Goal: Information Seeking & Learning: Learn about a topic

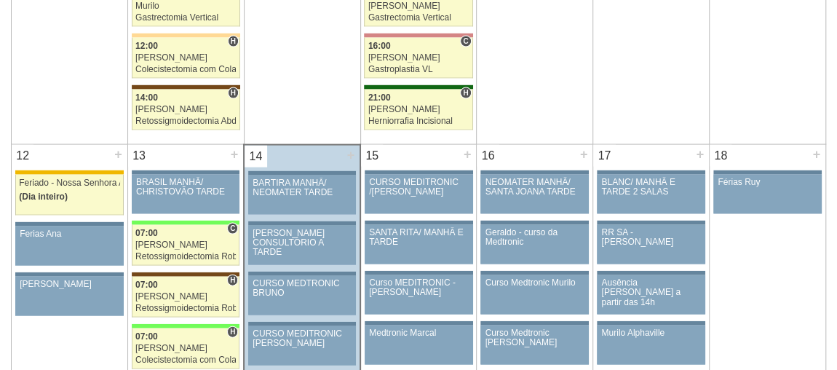
scroll to position [1588, 0]
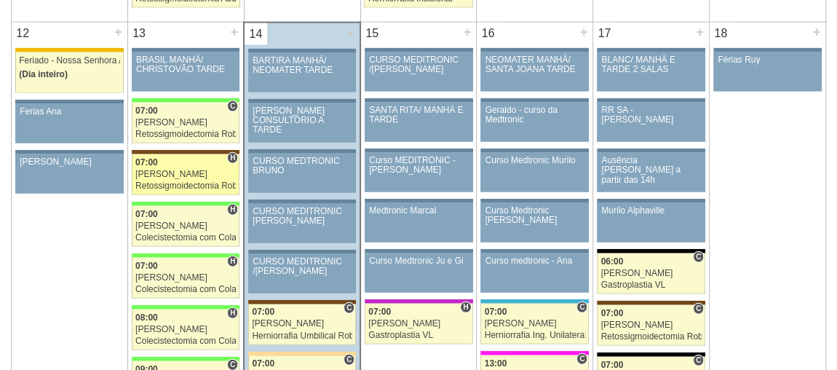
click at [170, 158] on div "07:00" at bounding box center [185, 162] width 100 height 9
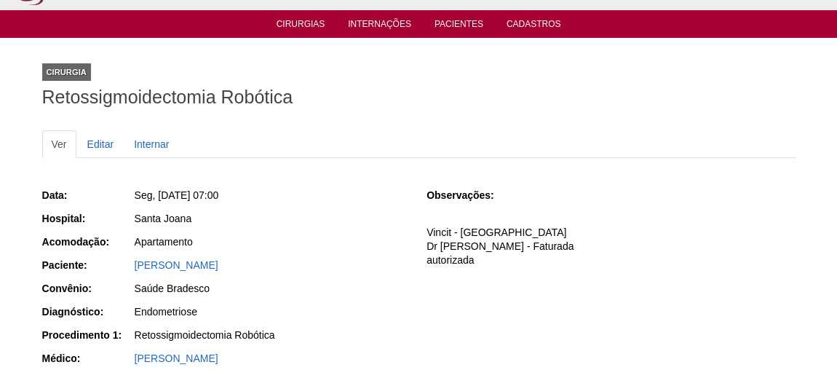
scroll to position [66, 0]
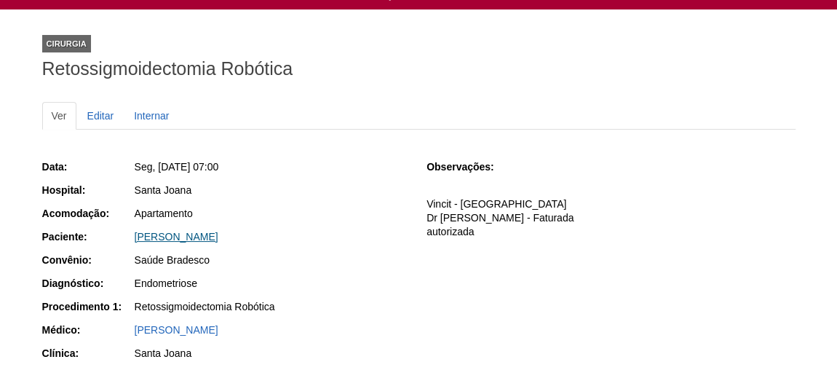
click at [218, 237] on link "[PERSON_NAME]" at bounding box center [177, 237] width 84 height 12
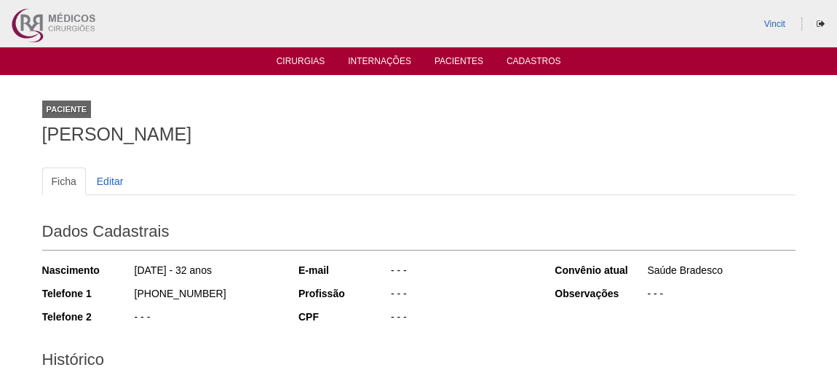
drag, startPoint x: 146, startPoint y: 122, endPoint x: 0, endPoint y: 122, distance: 146.4
click at [0, 122] on div "Paciente [PERSON_NAME] Ficha Editar Dados Cadastrais Nascimento [DATE] - 32 ano…" at bounding box center [418, 323] width 837 height 496
copy h1 "[PERSON_NAME]"
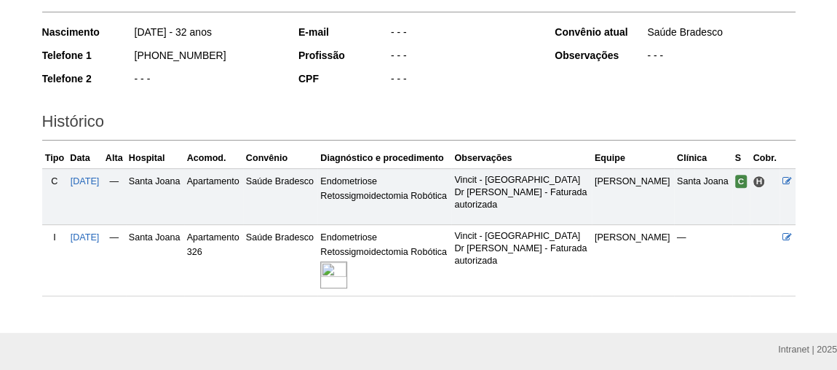
scroll to position [285, 0]
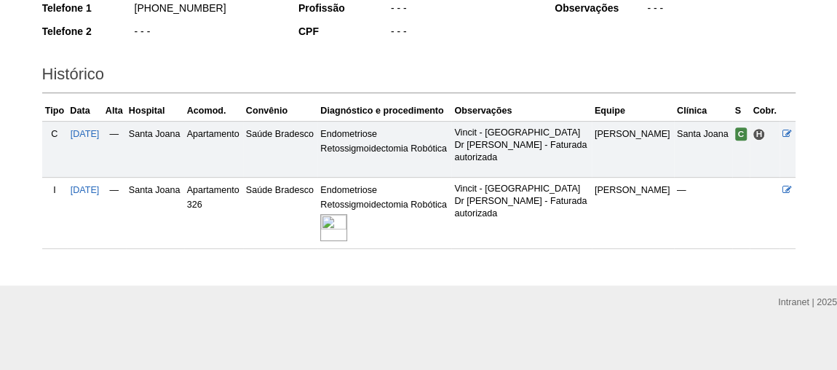
click at [348, 208] on td "Endometriose Retossigmoidectomia Robótica" at bounding box center [384, 213] width 134 height 71
click at [347, 214] on img at bounding box center [333, 227] width 27 height 27
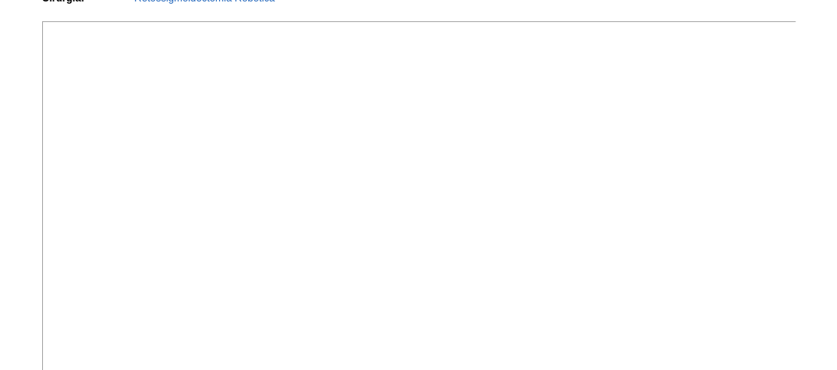
scroll to position [9, 0]
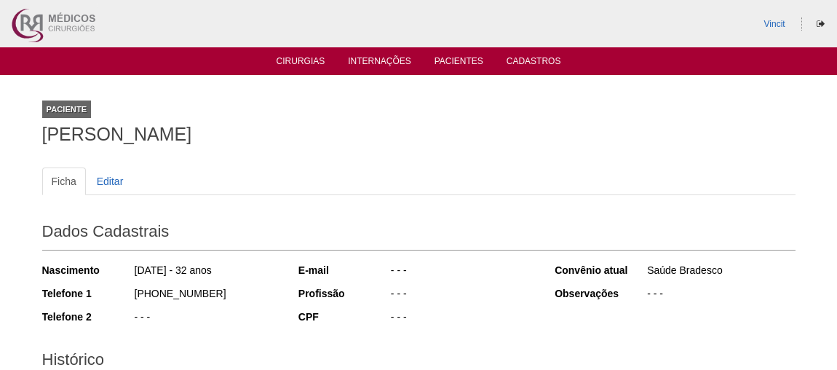
scroll to position [284, 0]
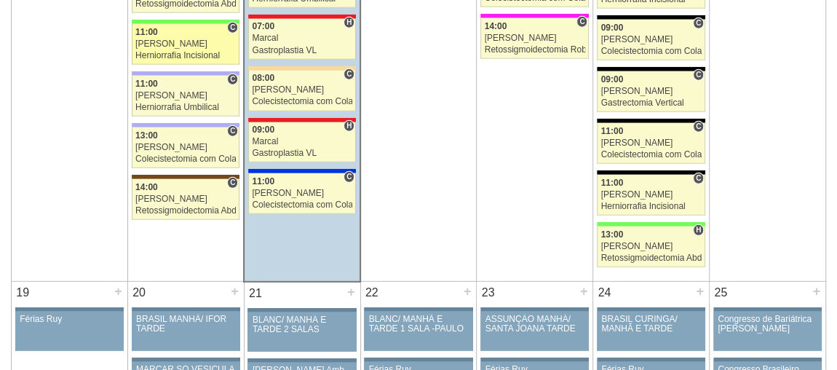
scroll to position [1986, 0]
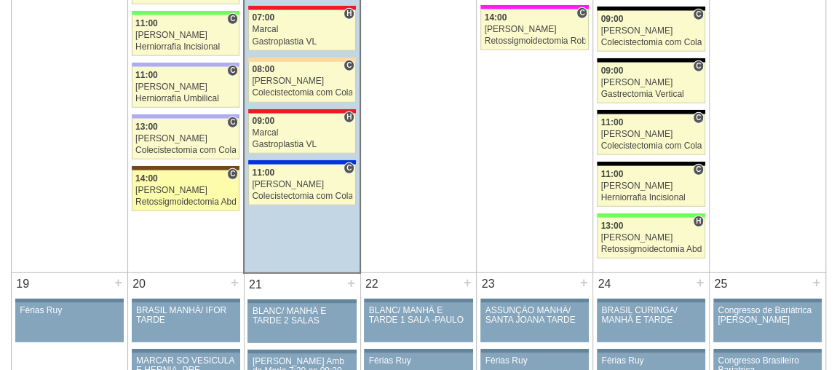
click at [191, 181] on link "89344 Vincit C 14:00 Renato Barretto Retossigmoidectomia Abdominal VL Hospital …" at bounding box center [186, 190] width 108 height 41
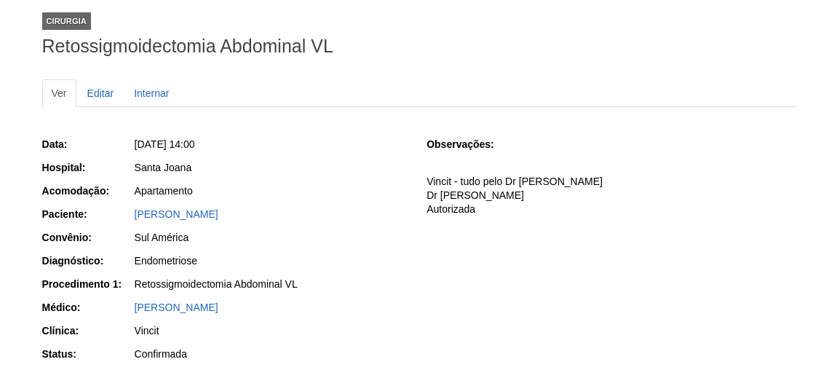
scroll to position [198, 0]
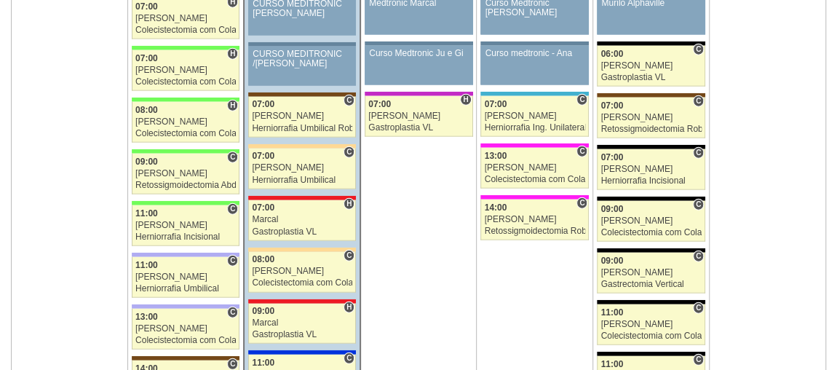
scroll to position [1986, 0]
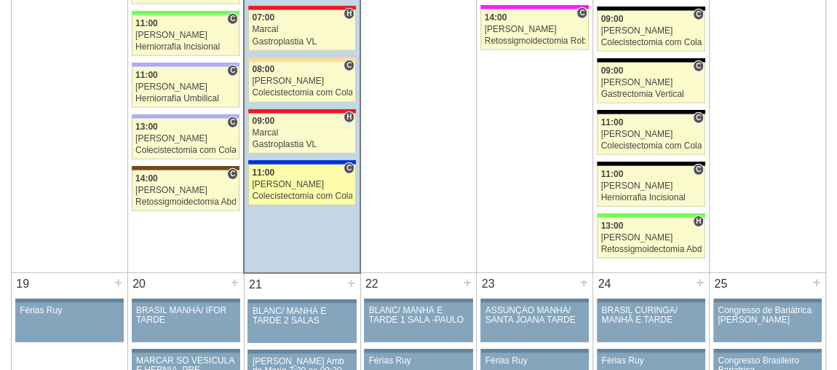
click at [294, 180] on div "Felipe Rossi" at bounding box center [302, 184] width 100 height 9
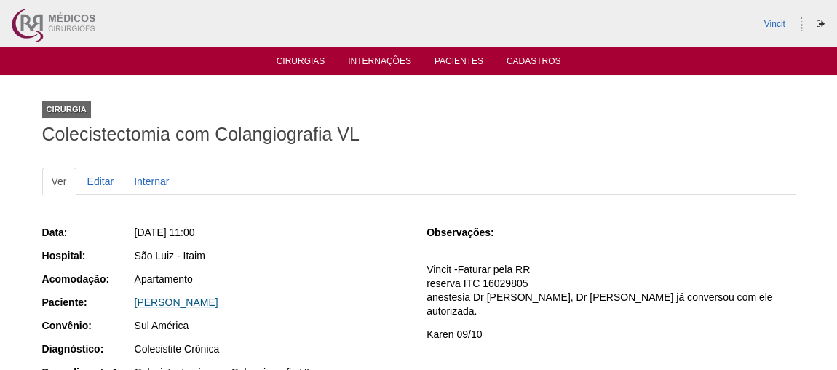
click at [213, 299] on link "[PERSON_NAME]" at bounding box center [177, 302] width 84 height 12
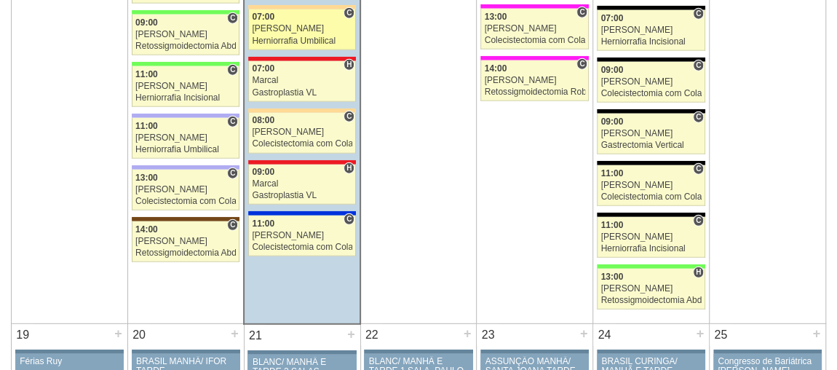
scroll to position [1721, 0]
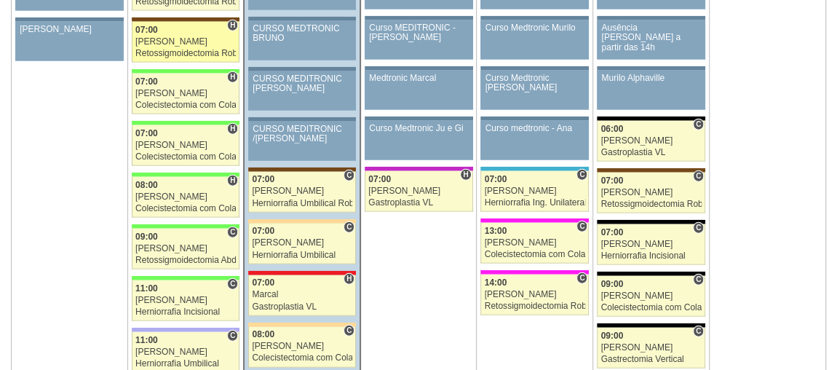
click at [148, 37] on div "[PERSON_NAME]" at bounding box center [185, 41] width 100 height 9
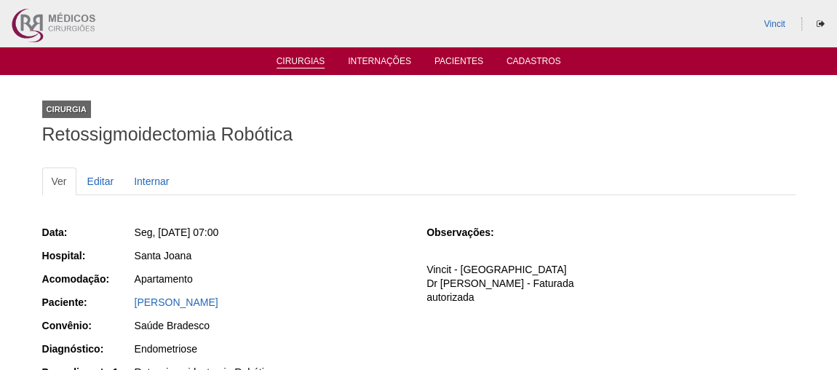
click at [317, 58] on link "Cirurgias" at bounding box center [301, 62] width 49 height 12
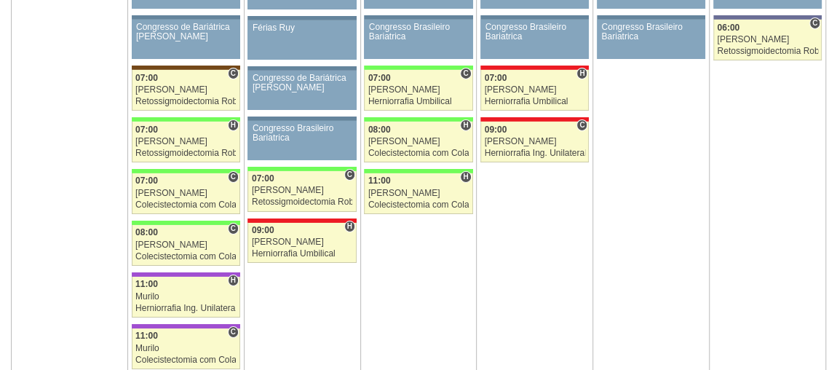
scroll to position [2316, 0]
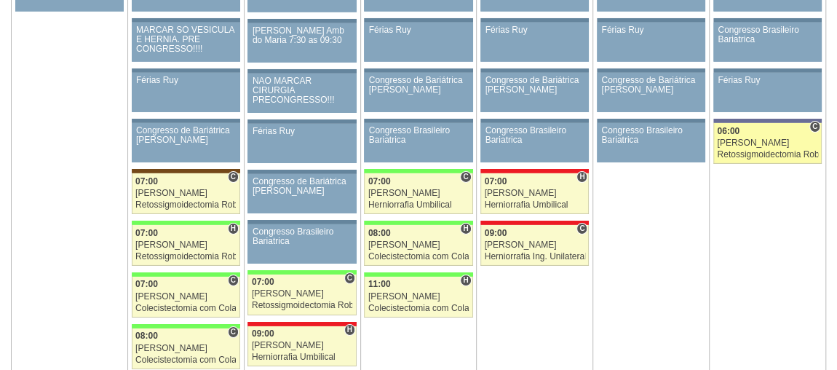
click at [748, 123] on link "89240 Vincit C 06:00 Renato Barretto Retossigmoidectomia Robótica Hospital Vila…" at bounding box center [768, 143] width 108 height 41
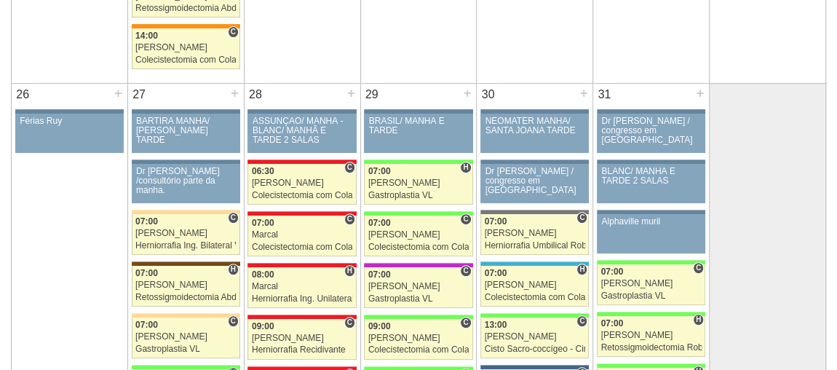
scroll to position [3177, 0]
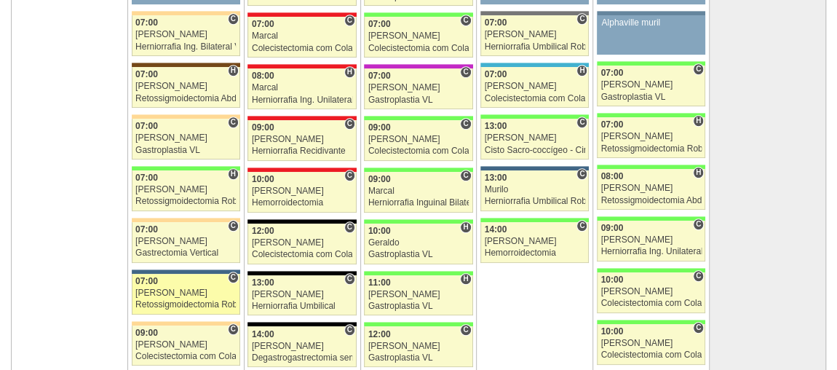
click at [219, 288] on div "Luiz Guilherme" at bounding box center [185, 292] width 100 height 9
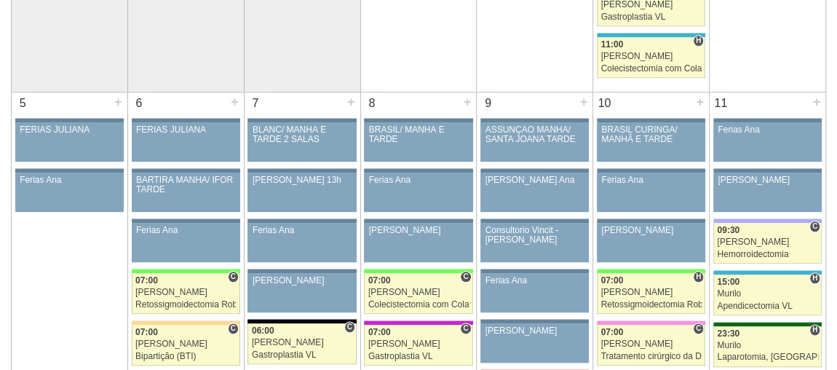
scroll to position [794, 0]
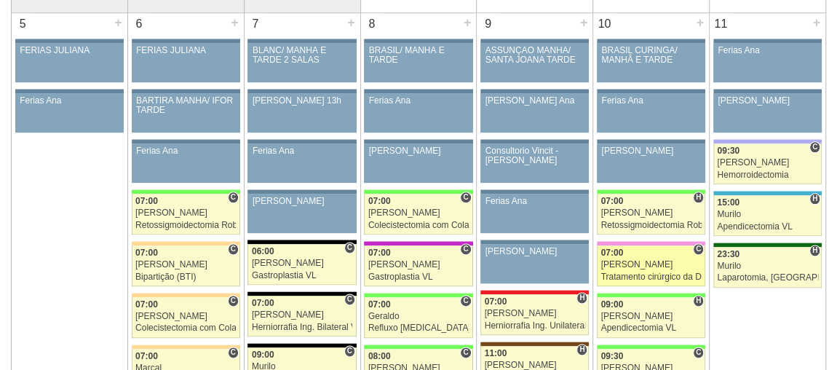
click at [662, 260] on div "[PERSON_NAME]" at bounding box center [651, 264] width 100 height 9
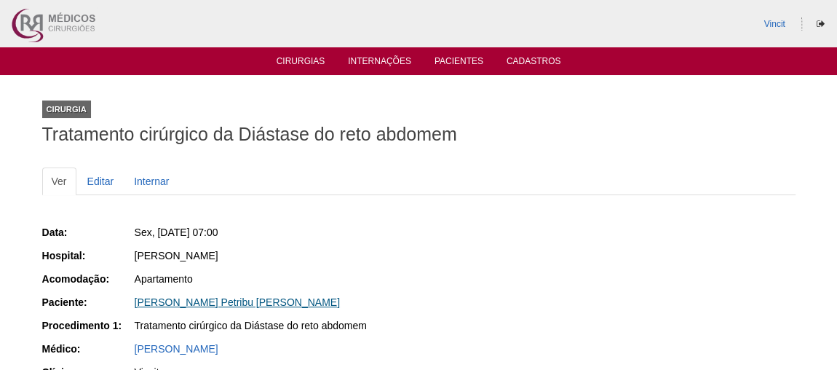
click at [203, 303] on link "[PERSON_NAME] Petribu [PERSON_NAME]" at bounding box center [237, 302] width 205 height 12
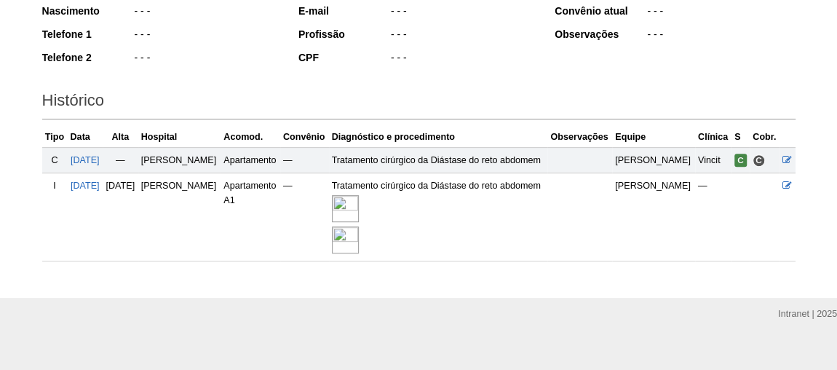
scroll to position [264, 0]
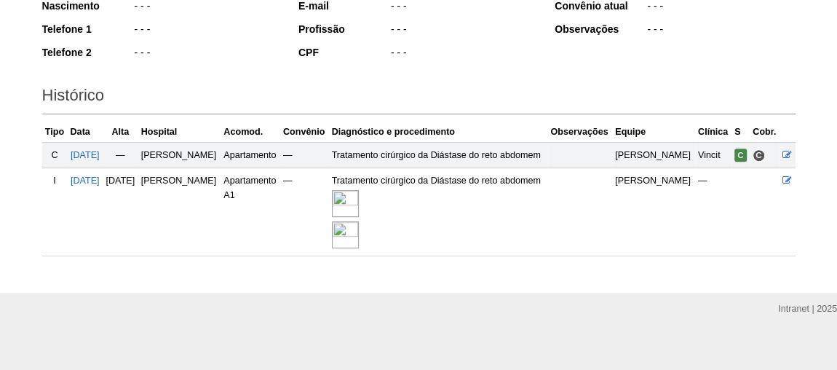
click at [359, 190] on img at bounding box center [345, 203] width 27 height 27
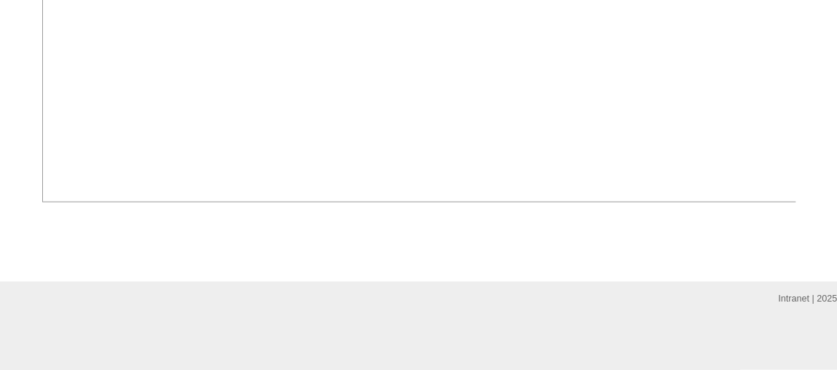
scroll to position [1456, 0]
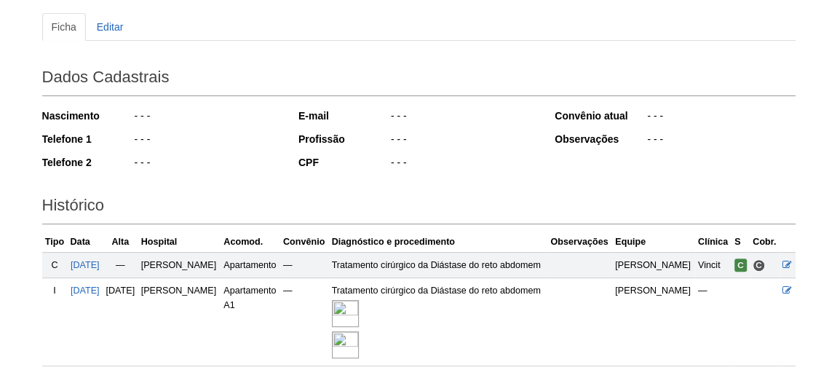
scroll to position [264, 0]
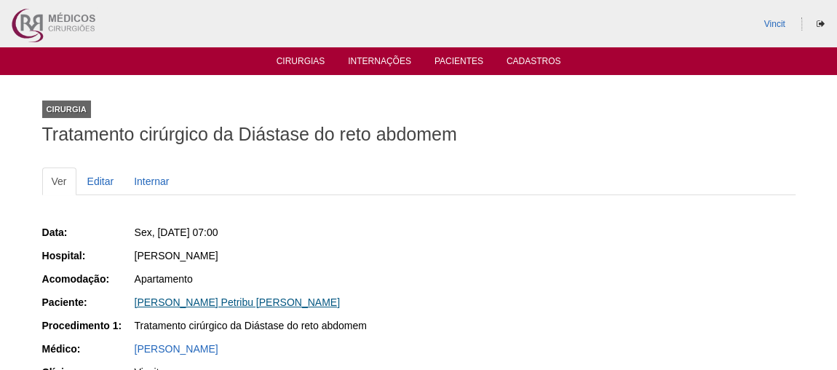
click at [222, 299] on link "[PERSON_NAME]" at bounding box center [237, 302] width 205 height 12
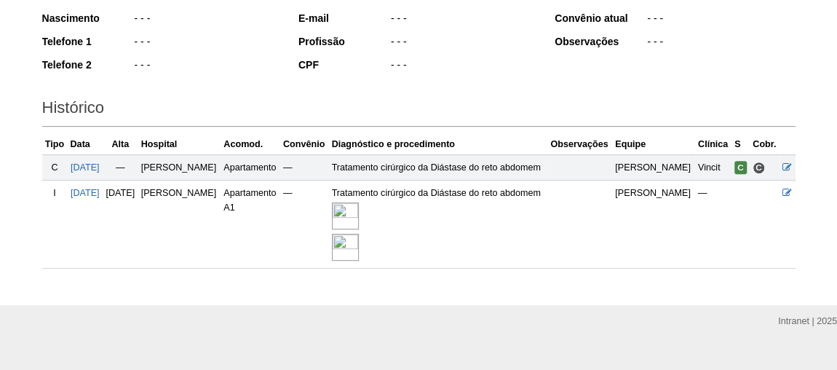
scroll to position [264, 0]
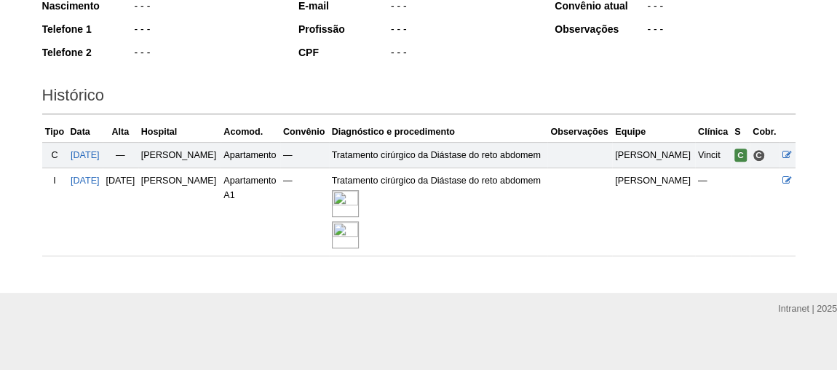
click at [359, 204] on img at bounding box center [345, 203] width 27 height 27
